Goal: Find specific page/section: Find specific page/section

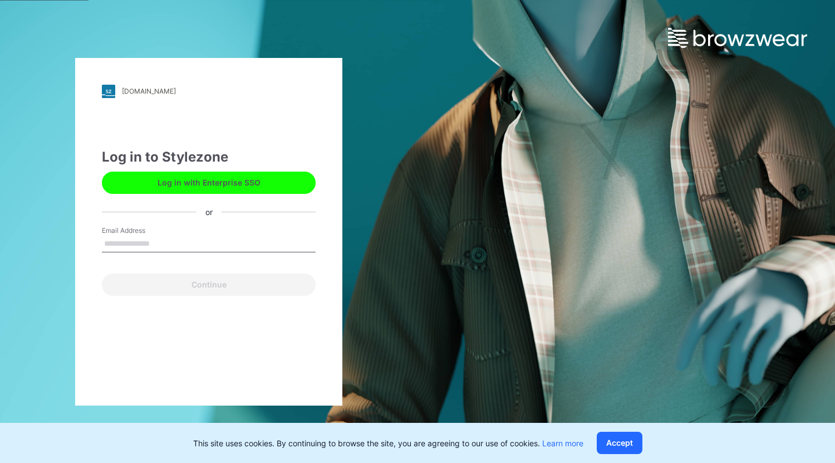
click at [124, 241] on input "Email Address" at bounding box center [209, 244] width 214 height 17
type input "**********"
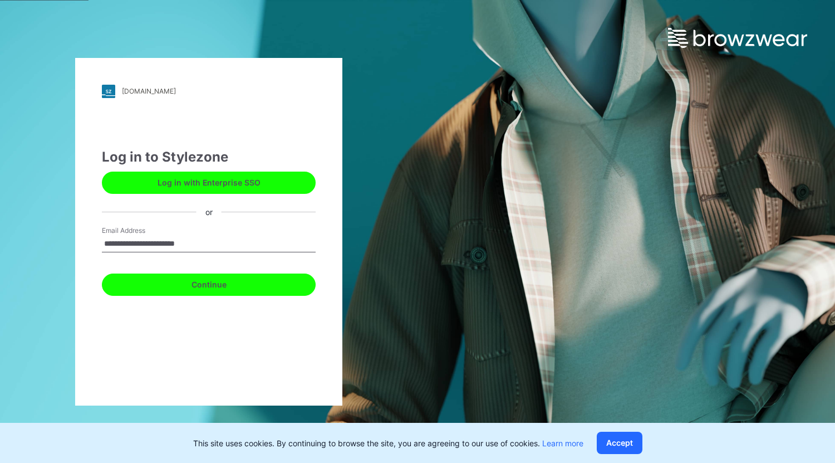
click at [208, 281] on button "Continue" at bounding box center [209, 284] width 214 height 22
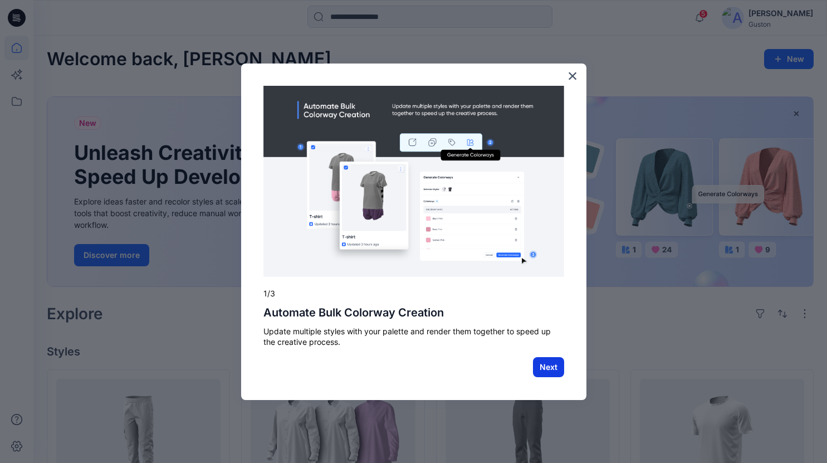
click at [550, 367] on button "Next" at bounding box center [548, 367] width 31 height 20
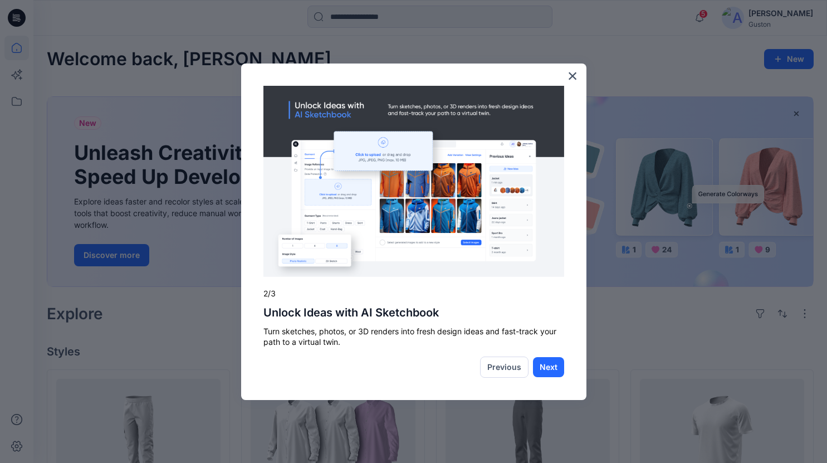
click at [550, 367] on button "Next" at bounding box center [548, 367] width 31 height 20
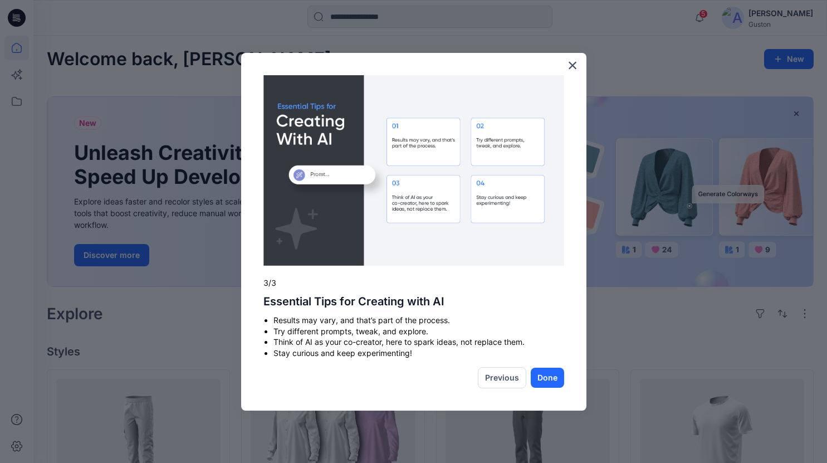
click at [550, 367] on div "Previous Done" at bounding box center [413, 377] width 301 height 21
click at [546, 380] on button "Done" at bounding box center [547, 378] width 33 height 20
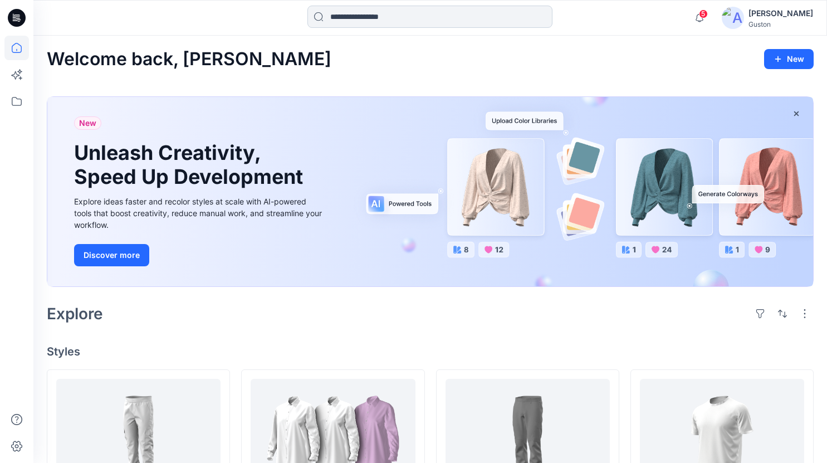
click at [383, 17] on input at bounding box center [429, 17] width 245 height 22
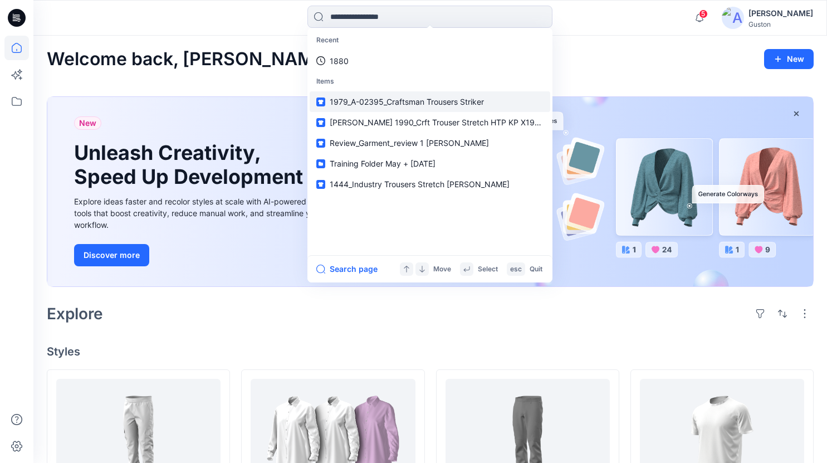
click at [408, 103] on span "1979_A-02395_Craftsman Trousers Striker" at bounding box center [407, 101] width 154 height 9
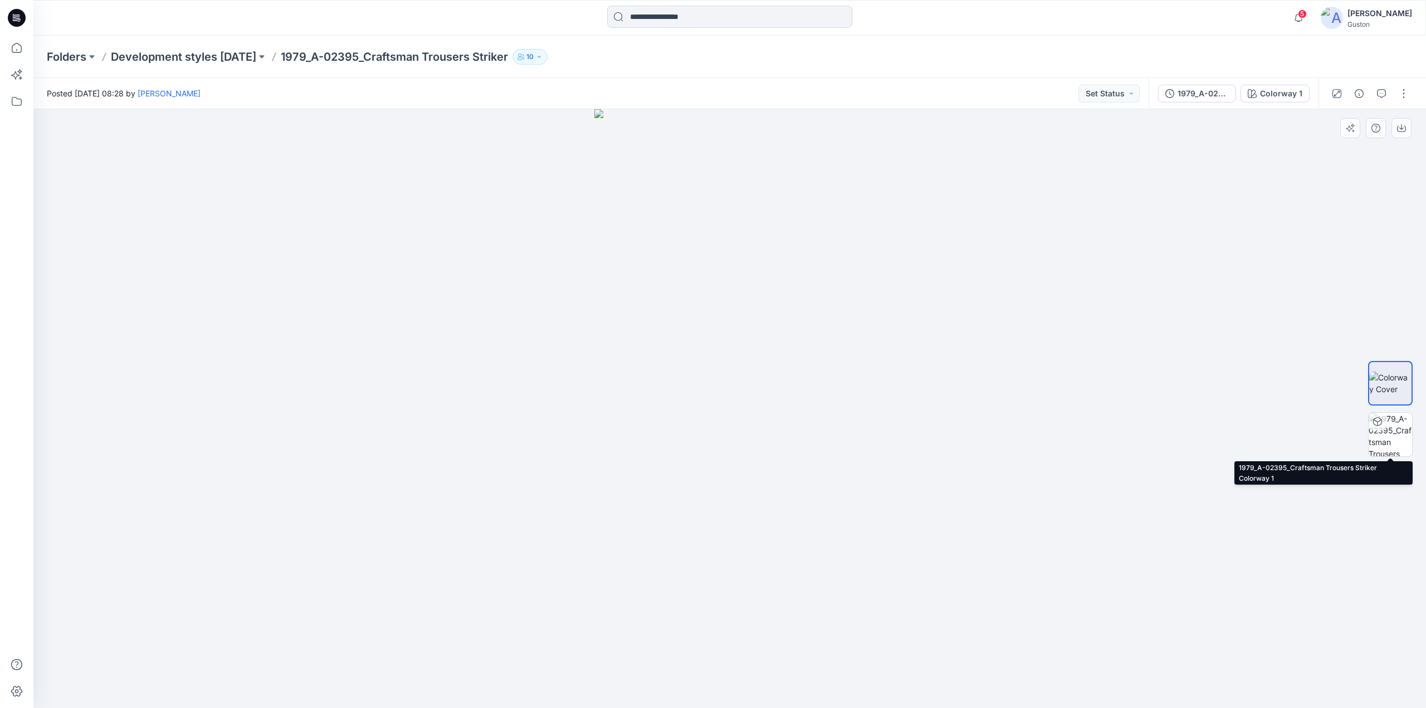
drag, startPoint x: 1395, startPoint y: 427, endPoint x: 1318, endPoint y: 461, distance: 84.0
click at [827, 427] on img at bounding box center [1390, 434] width 43 height 43
click at [1381, 444] on img at bounding box center [1390, 434] width 43 height 43
